Goal: Information Seeking & Learning: Learn about a topic

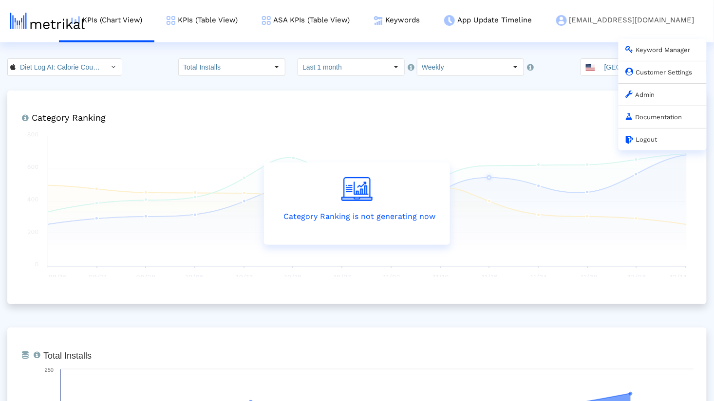
click at [640, 24] on link "dietlogai@shyftup.com Keyword Manager Customer Settings Admin Documentation Log…" at bounding box center [625, 20] width 163 height 40
click at [647, 97] on link "Admin" at bounding box center [640, 94] width 29 height 7
click at [656, 120] on link "Documentation" at bounding box center [654, 116] width 56 height 7
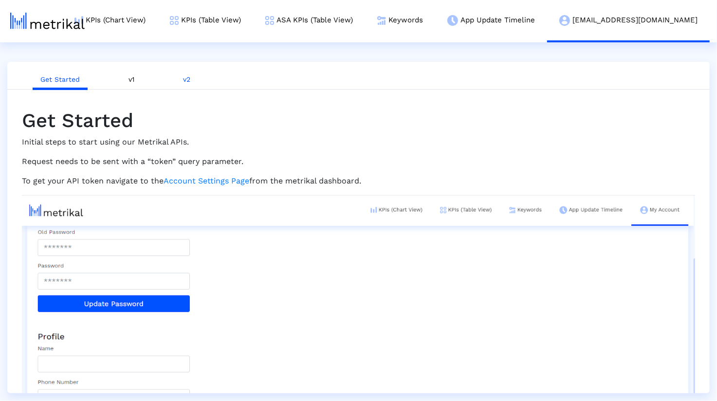
click at [178, 88] on link "v2" at bounding box center [186, 80] width 23 height 18
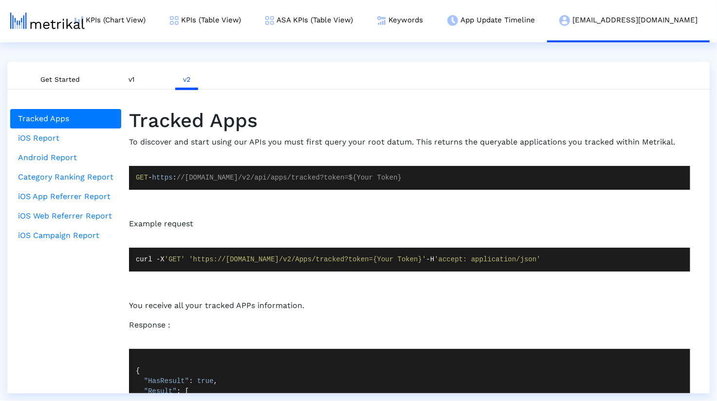
click at [66, 70] on li "Get Started" at bounding box center [60, 79] width 71 height 25
click at [64, 77] on link "Get Started" at bounding box center [60, 80] width 55 height 18
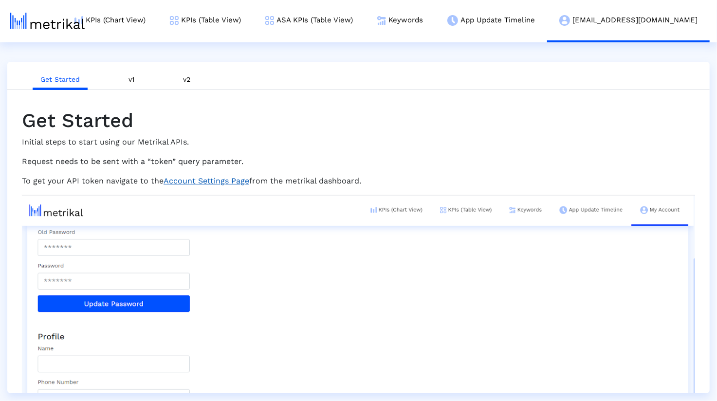
click at [221, 179] on link "Account Settings Page" at bounding box center [207, 180] width 86 height 9
click at [184, 90] on div "Get Started Initial steps to start using our Metrikal APIs. Request needs to be…" at bounding box center [359, 306] width 688 height 432
click at [184, 85] on link "v2" at bounding box center [186, 80] width 23 height 18
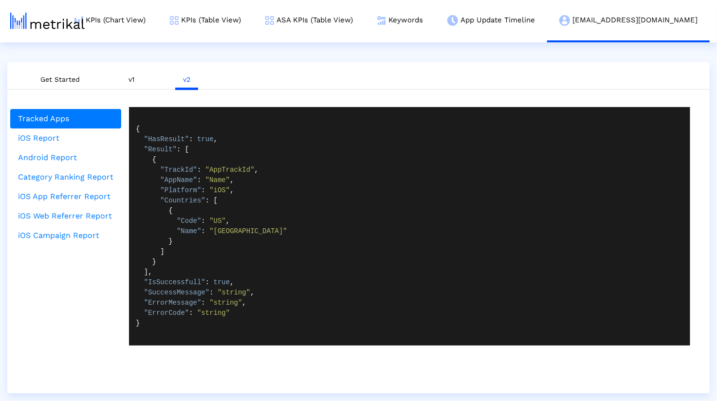
scroll to position [273, 0]
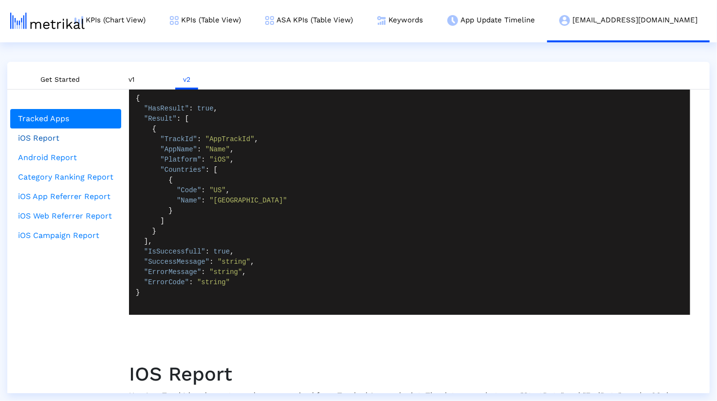
click at [46, 137] on link "iOS Report" at bounding box center [65, 138] width 111 height 19
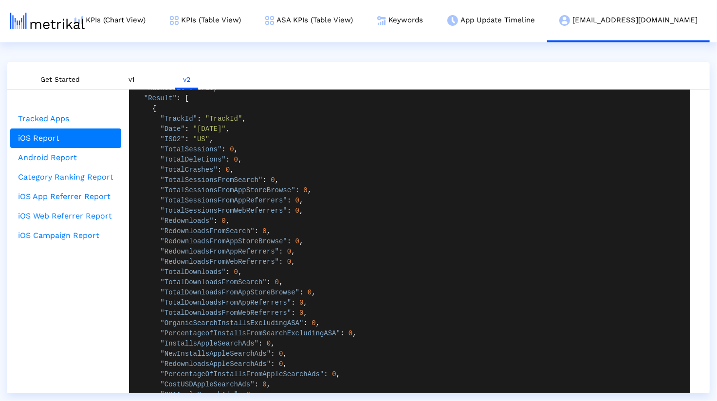
scroll to position [937, 0]
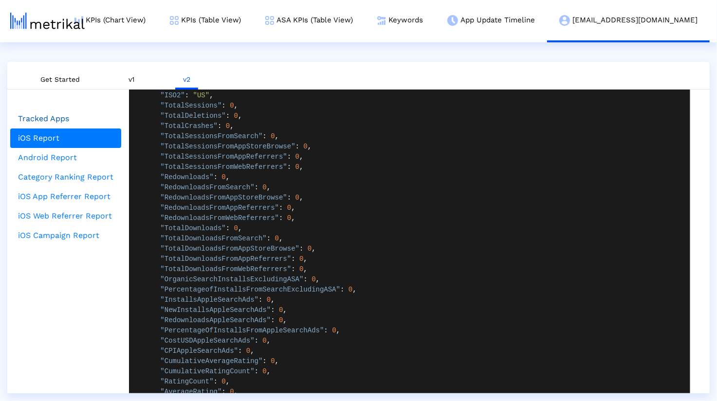
click at [65, 120] on link "Tracked Apps" at bounding box center [65, 118] width 111 height 19
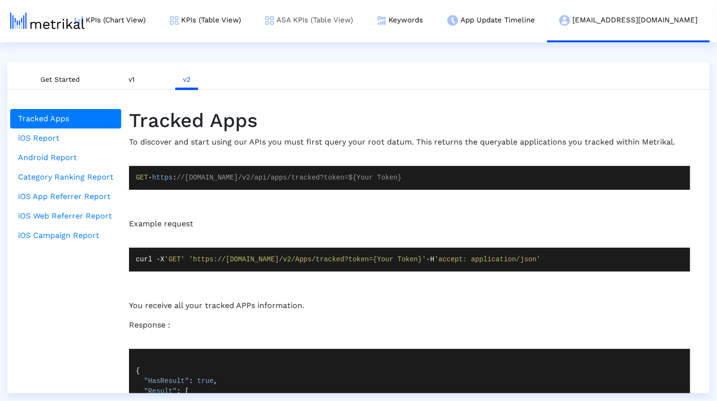
click at [365, 22] on link "ASA KPIs (Table View)" at bounding box center [309, 20] width 112 height 40
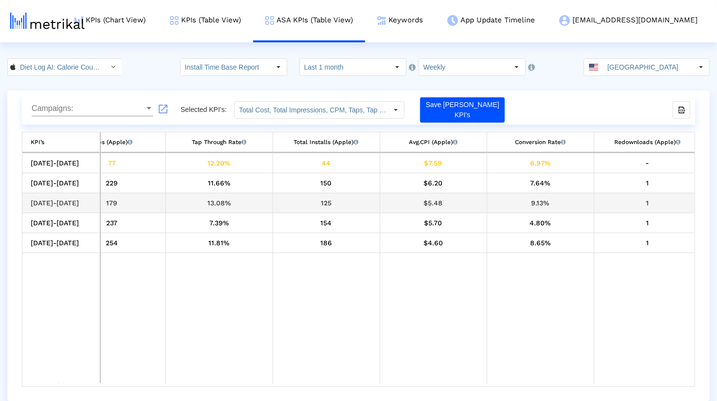
scroll to position [0, 432]
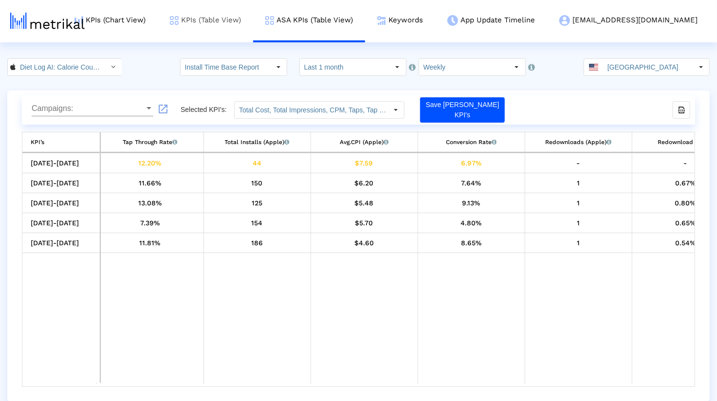
click at [232, 20] on link "KPIs (Table View)" at bounding box center [205, 20] width 95 height 40
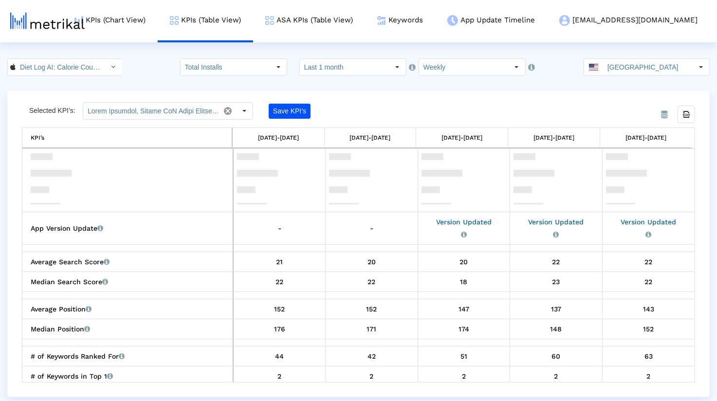
scroll to position [1126, 0]
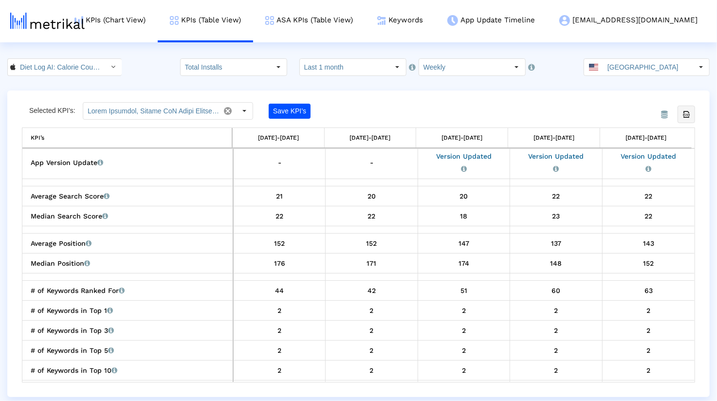
click at [687, 117] on icon "Export all data" at bounding box center [686, 114] width 9 height 9
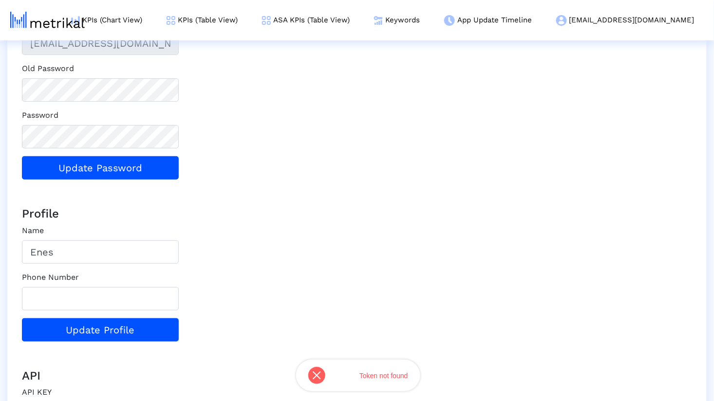
scroll to position [137, 0]
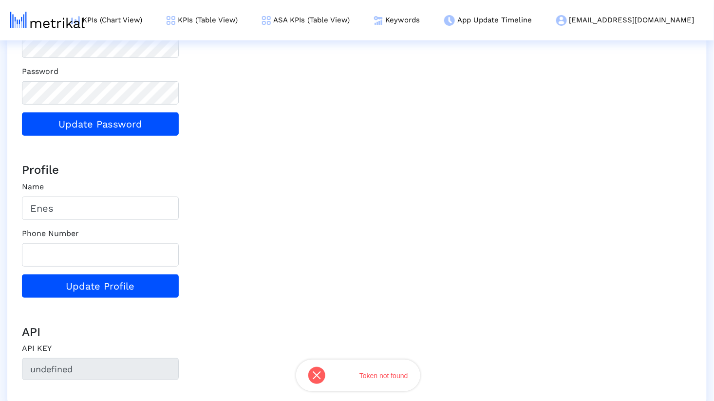
click at [265, 252] on div "Email Address [EMAIL_ADDRESS][DOMAIN_NAME] Old Password Password Update Passwor…" at bounding box center [357, 167] width 685 height 428
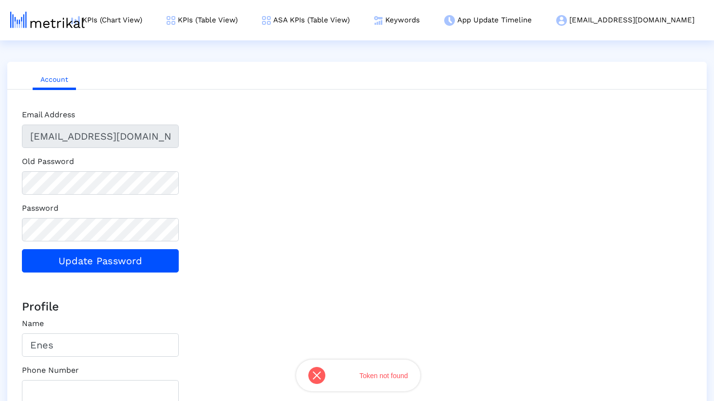
scroll to position [137, 0]
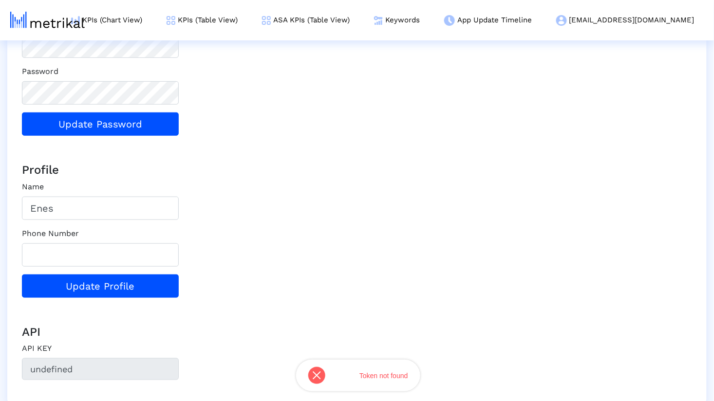
click at [308, 180] on div "Email Address [EMAIL_ADDRESS][DOMAIN_NAME] Old Password Password Update Passwor…" at bounding box center [357, 167] width 685 height 428
